Goal: Task Accomplishment & Management: Use online tool/utility

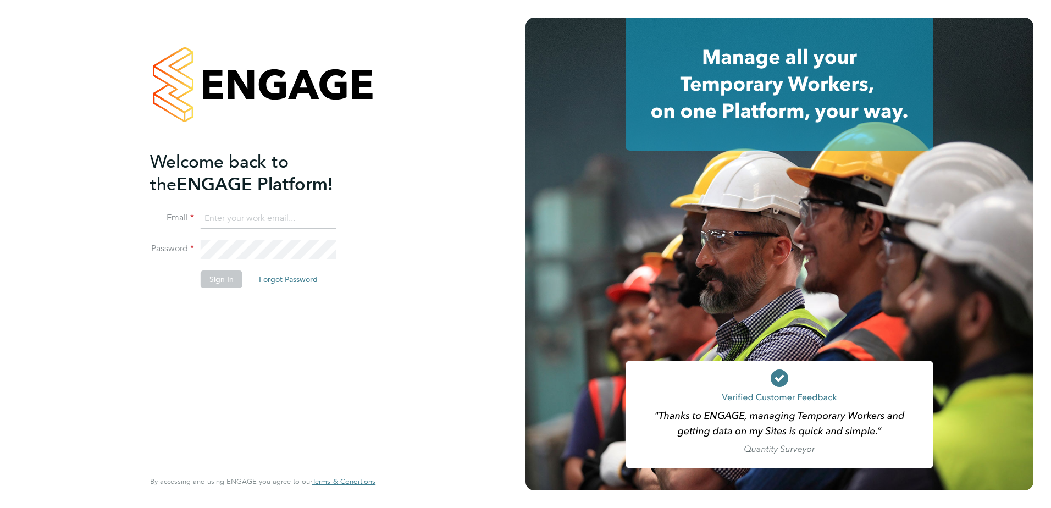
click at [223, 218] on input at bounding box center [269, 219] width 136 height 20
type input "charlie.cousens@vistry.co.uk"
click at [228, 278] on button "Sign In" at bounding box center [222, 279] width 42 height 18
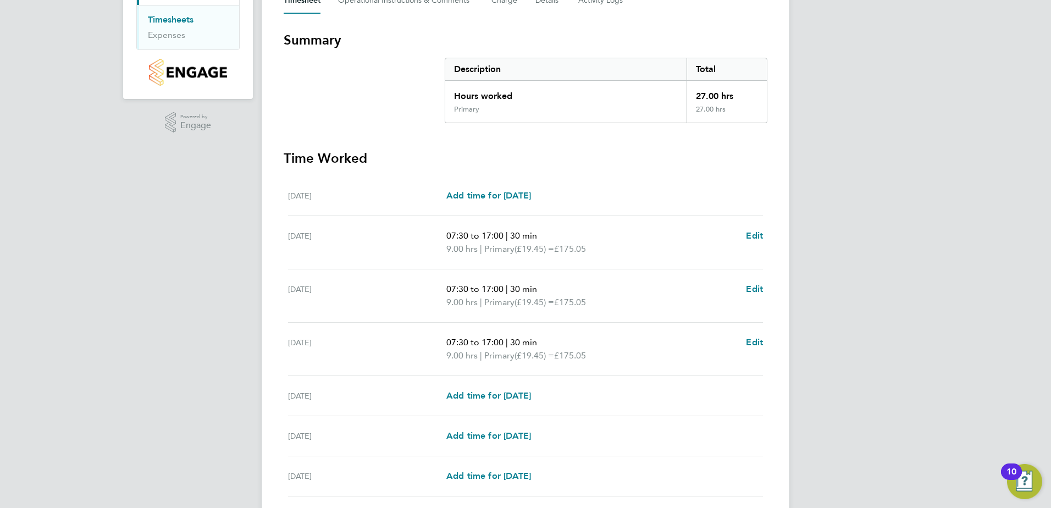
scroll to position [260, 0]
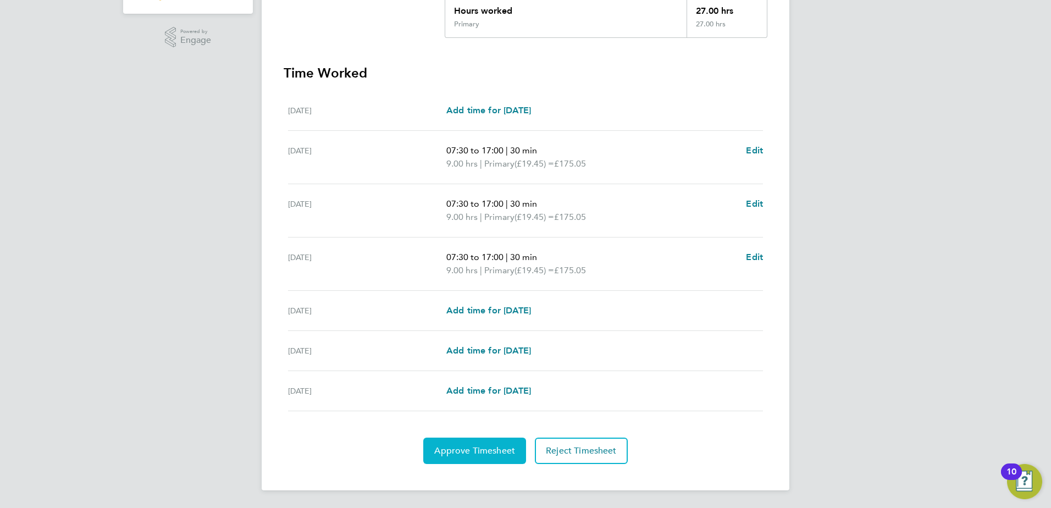
click at [469, 443] on button "Approve Timesheet" at bounding box center [474, 451] width 103 height 26
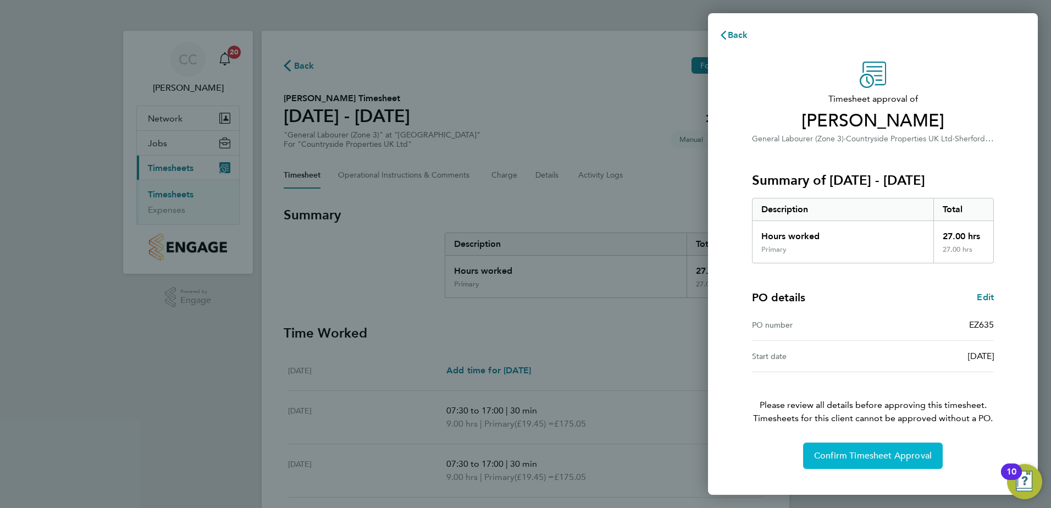
click at [823, 446] on button "Confirm Timesheet Approval" at bounding box center [873, 456] width 140 height 26
